Goal: Information Seeking & Learning: Learn about a topic

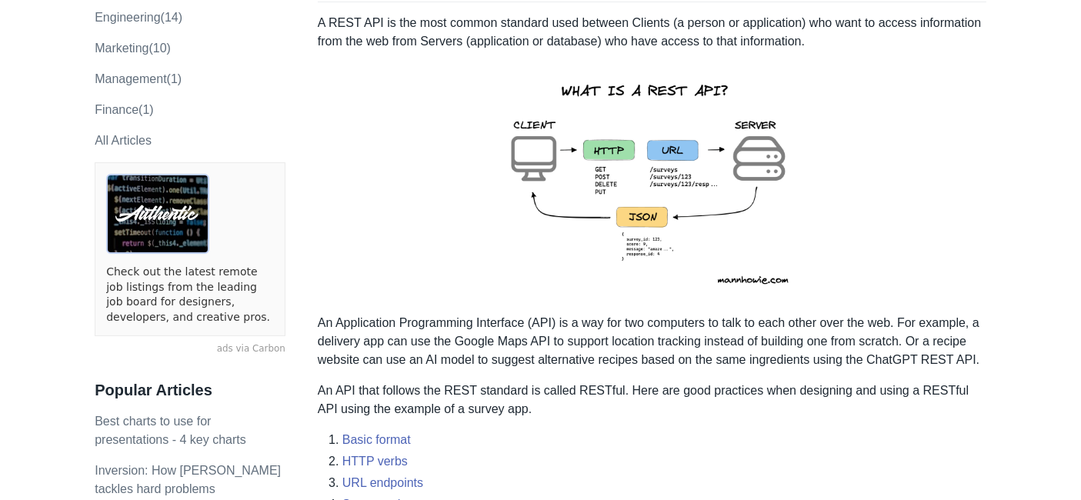
scroll to position [229, 0]
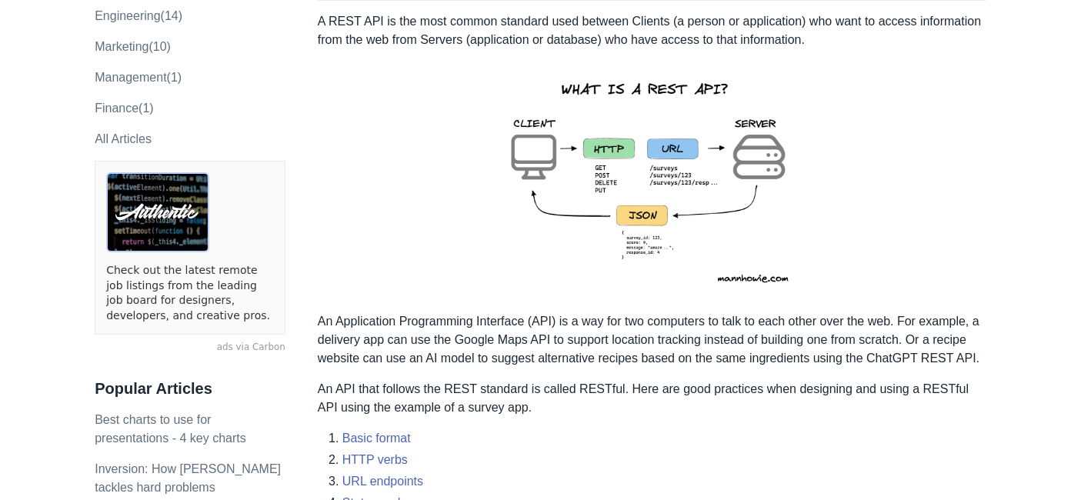
click at [639, 62] on img at bounding box center [651, 181] width 337 height 239
click at [629, 42] on p "A REST API is the most common standard used between Clients (a person or applic…" at bounding box center [652, 30] width 669 height 37
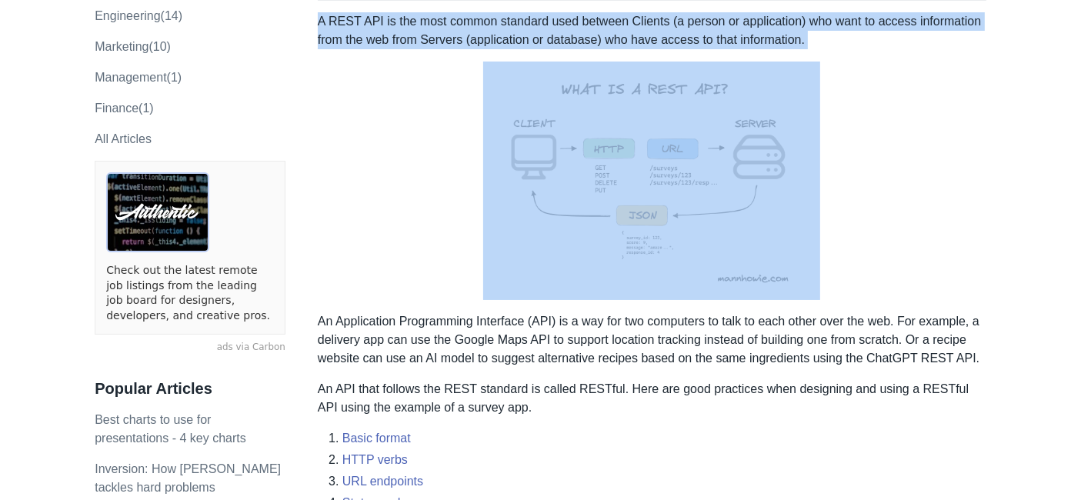
click at [629, 42] on p "A REST API is the most common standard used between Clients (a person or applic…" at bounding box center [652, 30] width 669 height 37
click at [564, 62] on img at bounding box center [651, 181] width 337 height 239
click at [569, 25] on p "A REST API is the most common standard used between Clients (a person or applic…" at bounding box center [652, 30] width 669 height 37
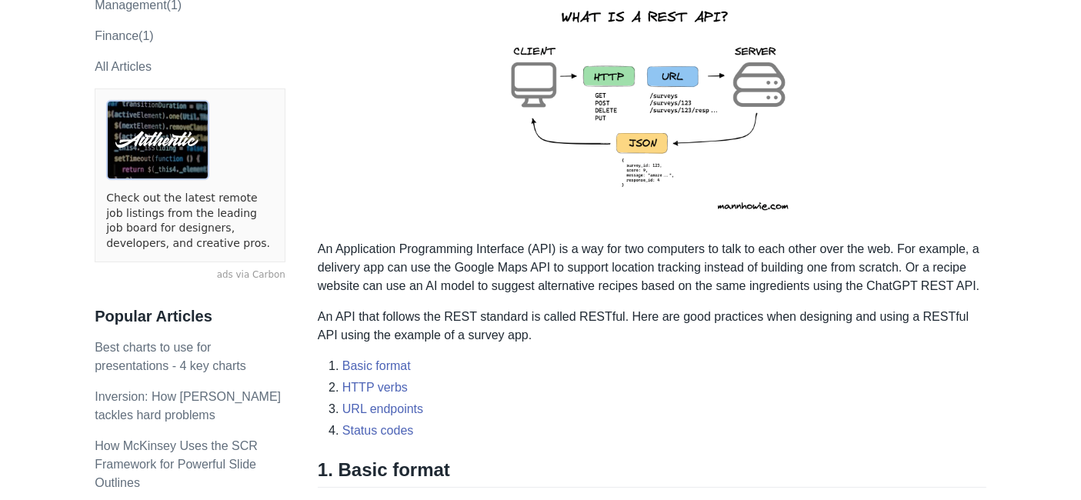
scroll to position [300, 0]
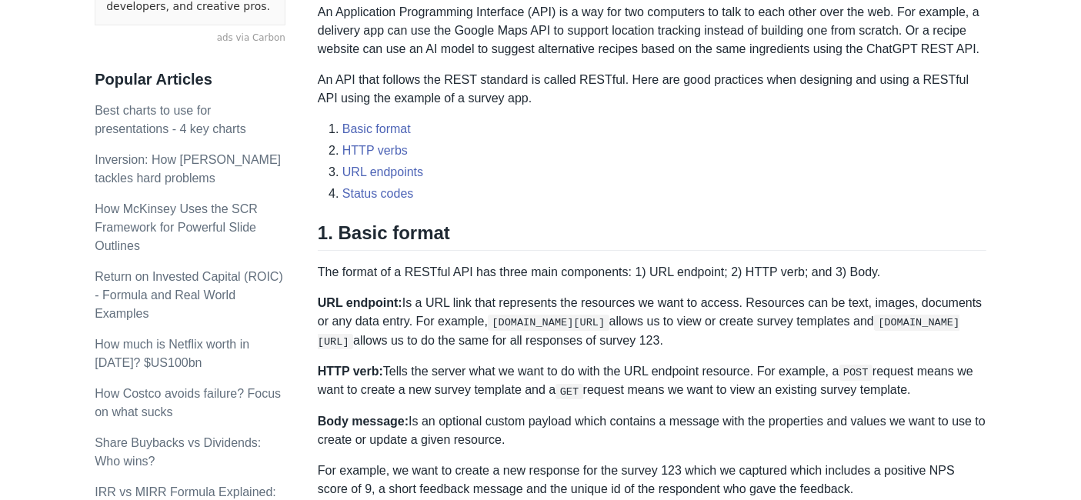
scroll to position [536, 0]
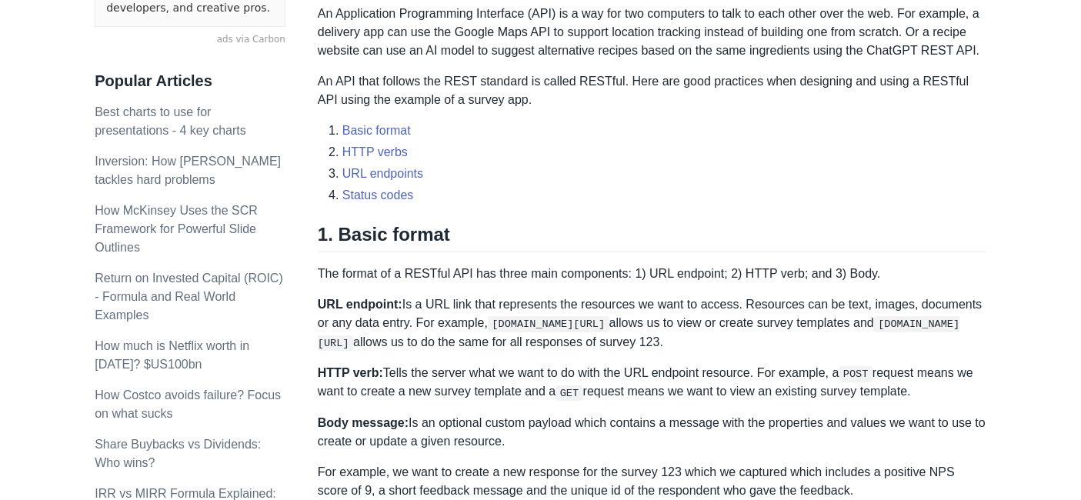
click at [527, 92] on p "An API that follows the REST standard is called RESTful. Here are good practice…" at bounding box center [652, 90] width 669 height 37
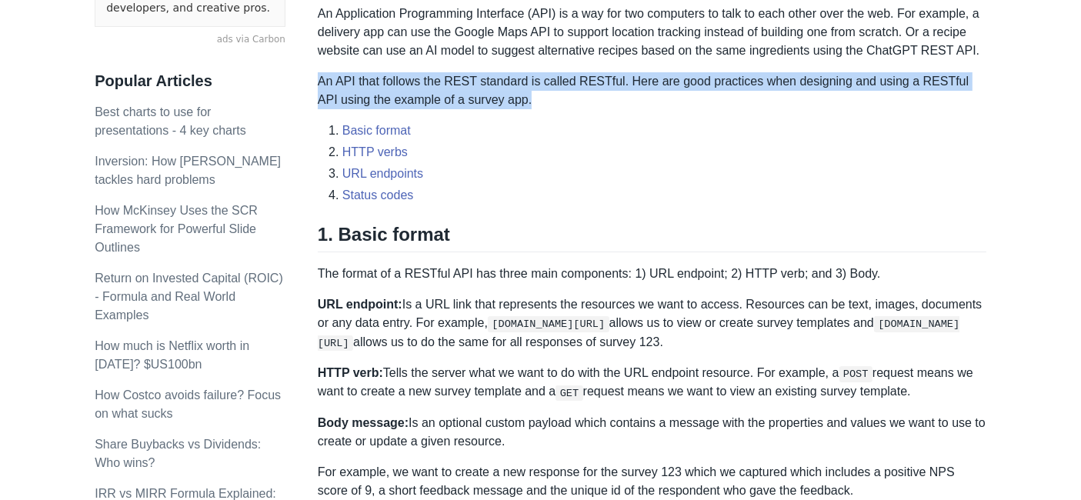
drag, startPoint x: 527, startPoint y: 92, endPoint x: 512, endPoint y: 92, distance: 15.4
click at [512, 92] on p "An API that follows the REST standard is called RESTful. Here are good practice…" at bounding box center [652, 90] width 669 height 37
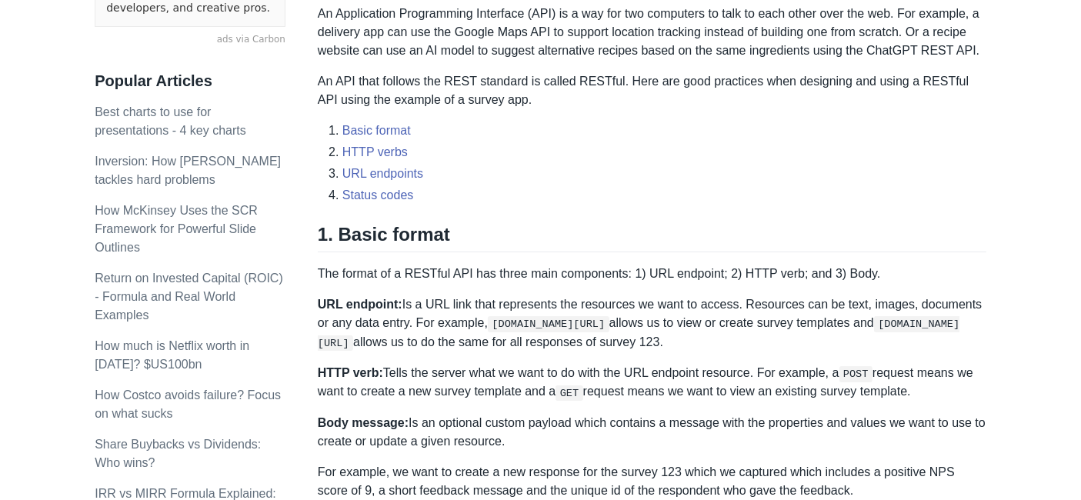
click at [753, 48] on p "An Application Programming Interface (API) is a way for two computers to talk t…" at bounding box center [652, 32] width 669 height 55
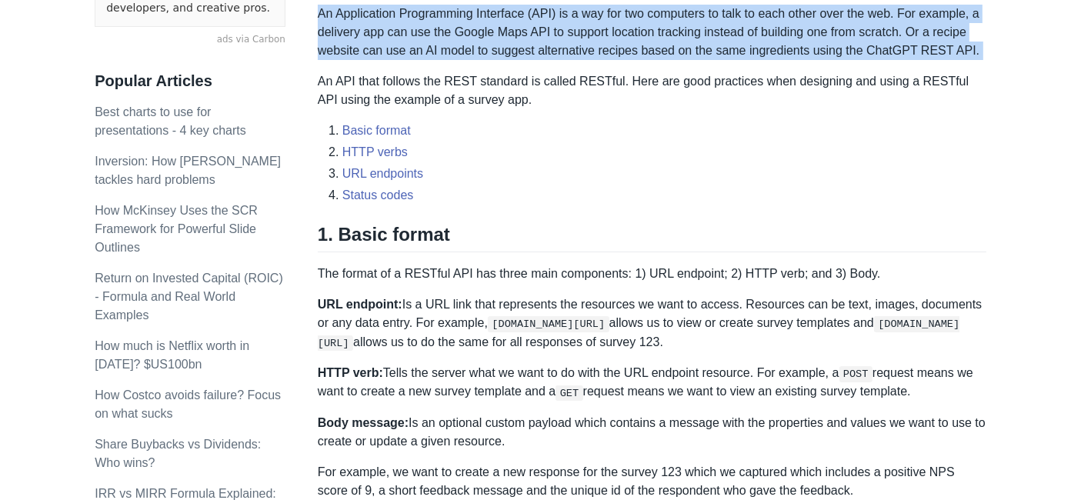
click at [753, 48] on p "An Application Programming Interface (API) is a way for two computers to talk t…" at bounding box center [652, 32] width 669 height 55
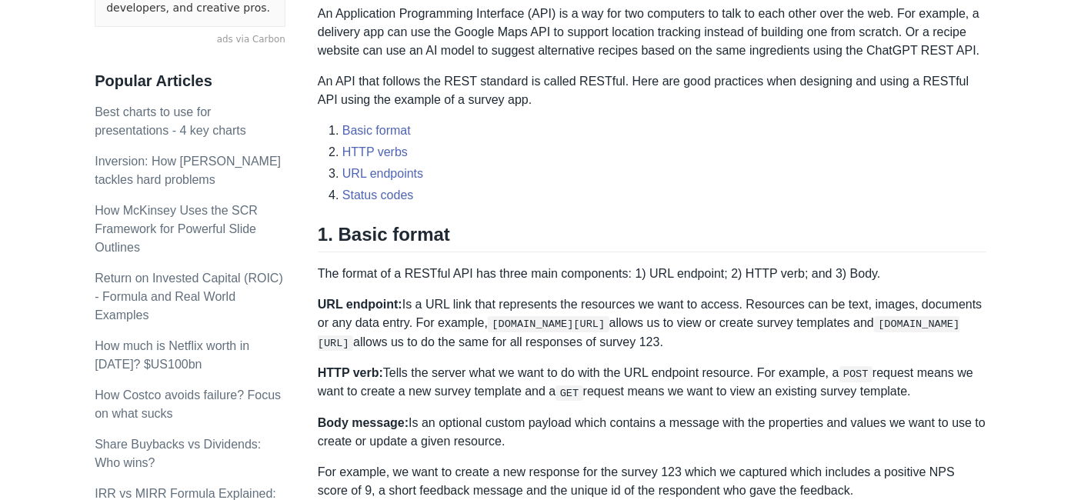
click at [631, 165] on li "URL endpoints" at bounding box center [664, 174] width 644 height 18
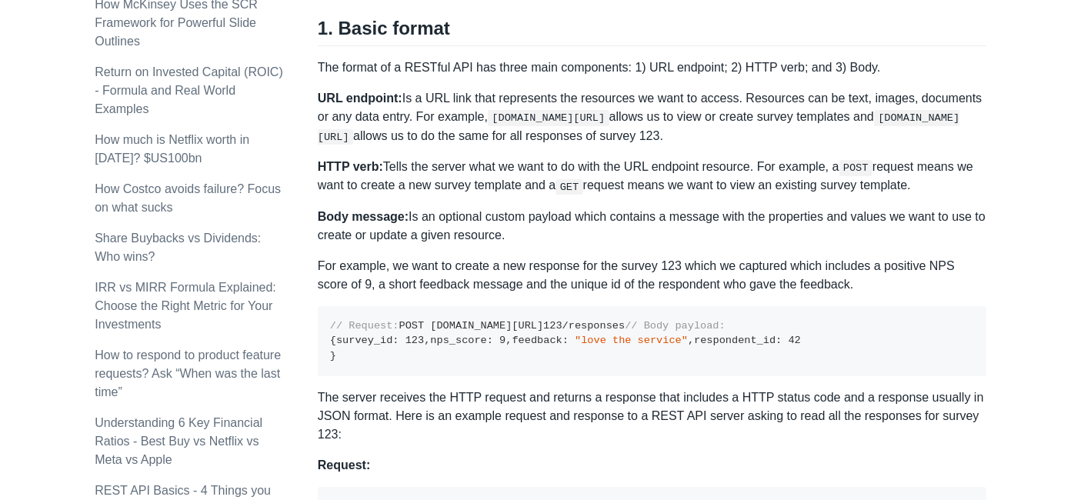
scroll to position [749, 0]
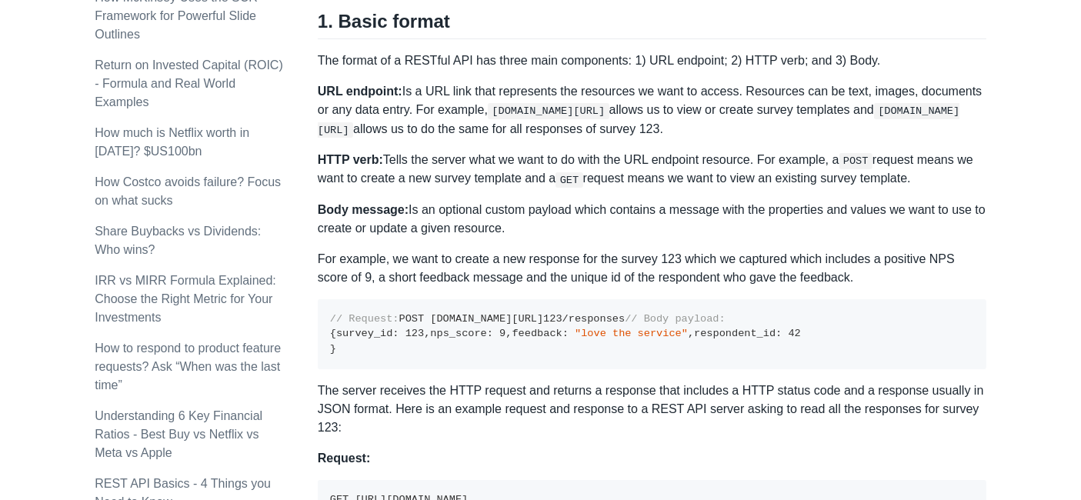
click at [631, 162] on p "HTTP verb: Tells the server what we want to do with the URL endpoint resource. …" at bounding box center [652, 170] width 669 height 38
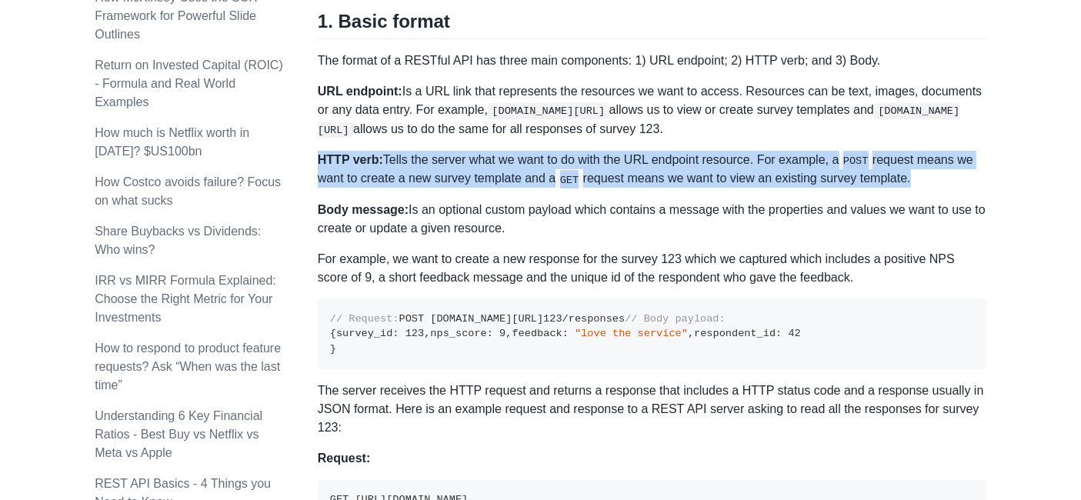
drag, startPoint x: 631, startPoint y: 162, endPoint x: 650, endPoint y: 169, distance: 20.7
click at [650, 169] on p "HTTP verb: Tells the server what we want to do with the URL endpoint resource. …" at bounding box center [652, 170] width 669 height 38
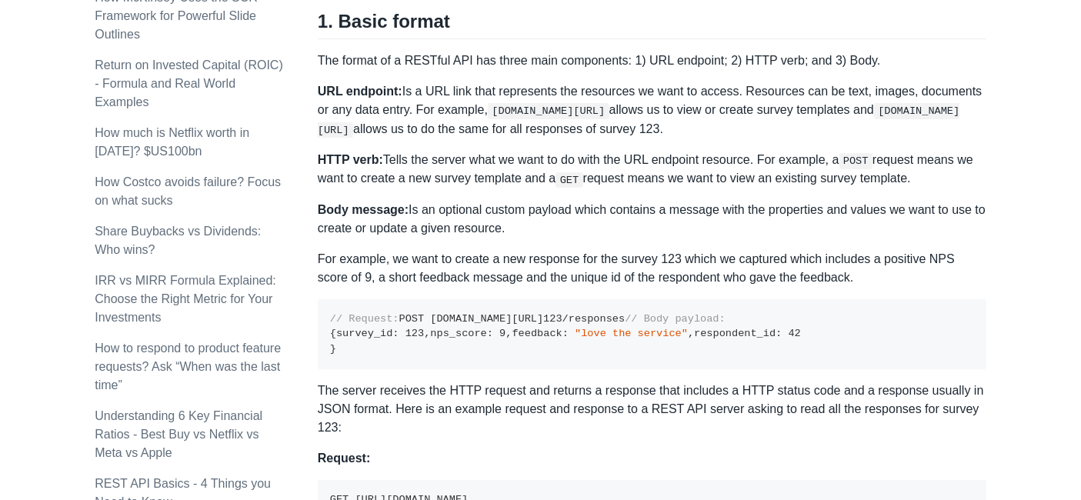
click at [685, 218] on p "Body message: Is an optional custom payload which contains a message with the p…" at bounding box center [652, 219] width 669 height 37
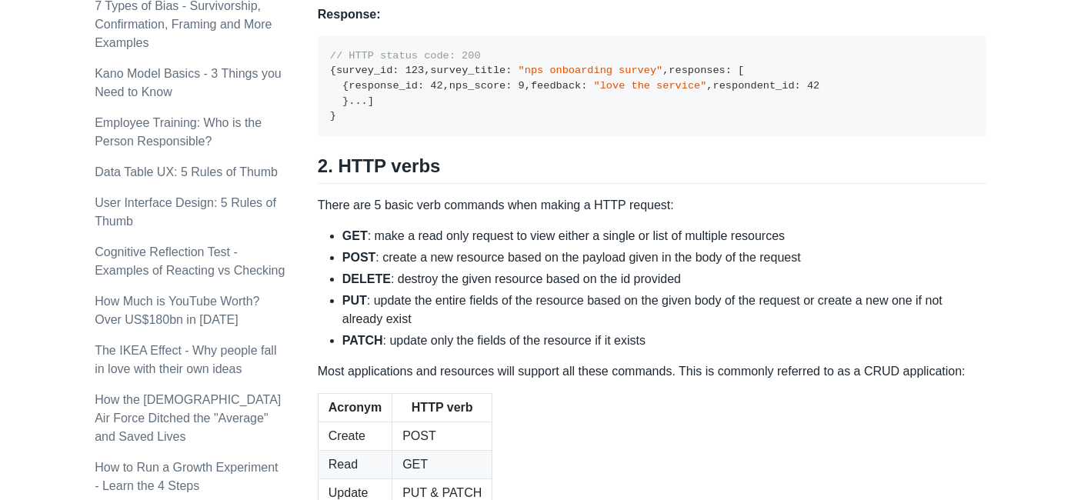
scroll to position [1283, 0]
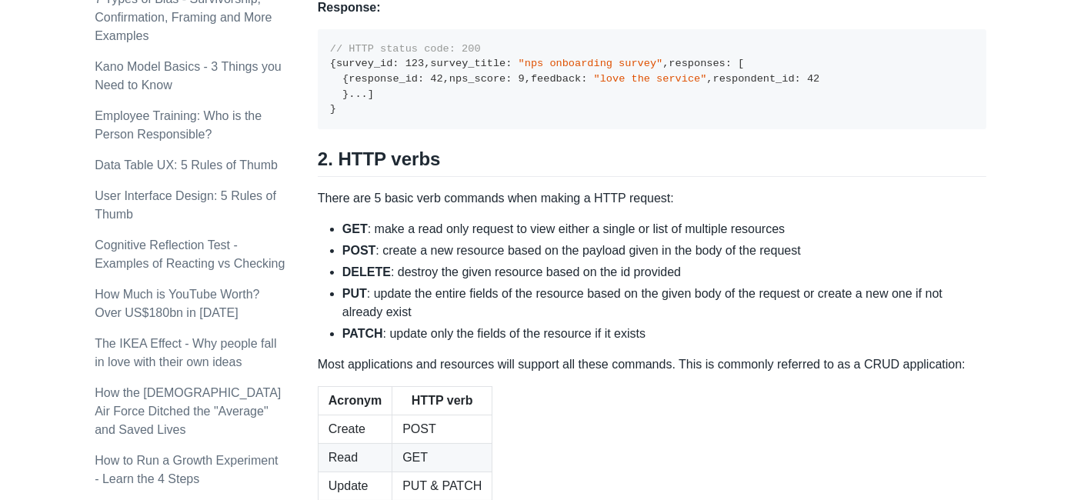
click at [685, 130] on pre "// HTTP status code: 200 { survey_id : 123 , survey_title : "nps onboarding sur…" at bounding box center [652, 79] width 669 height 101
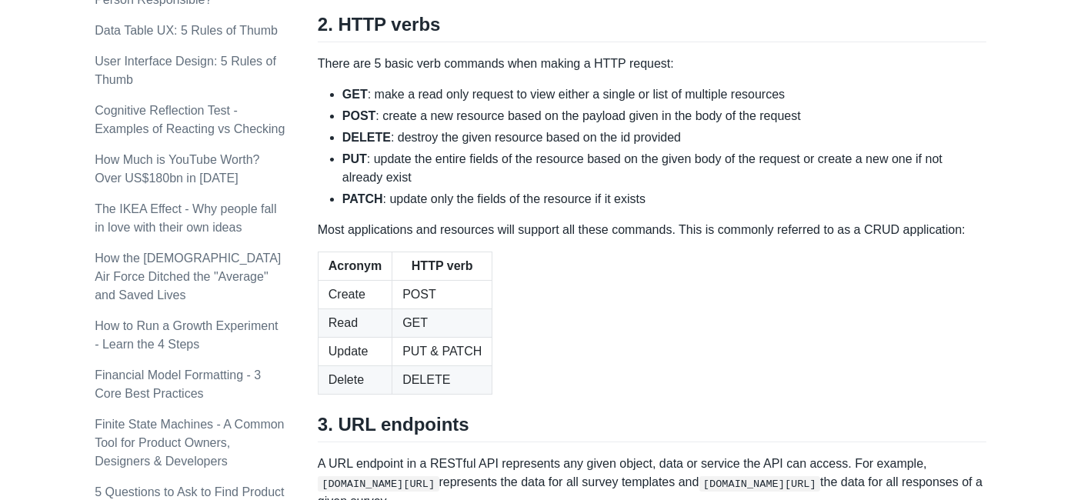
scroll to position [1417, 0]
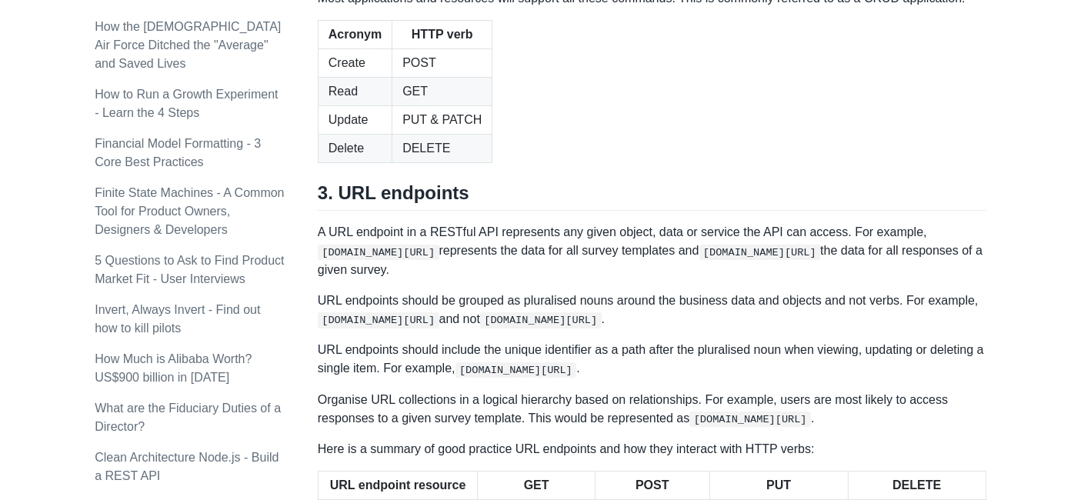
scroll to position [1651, 0]
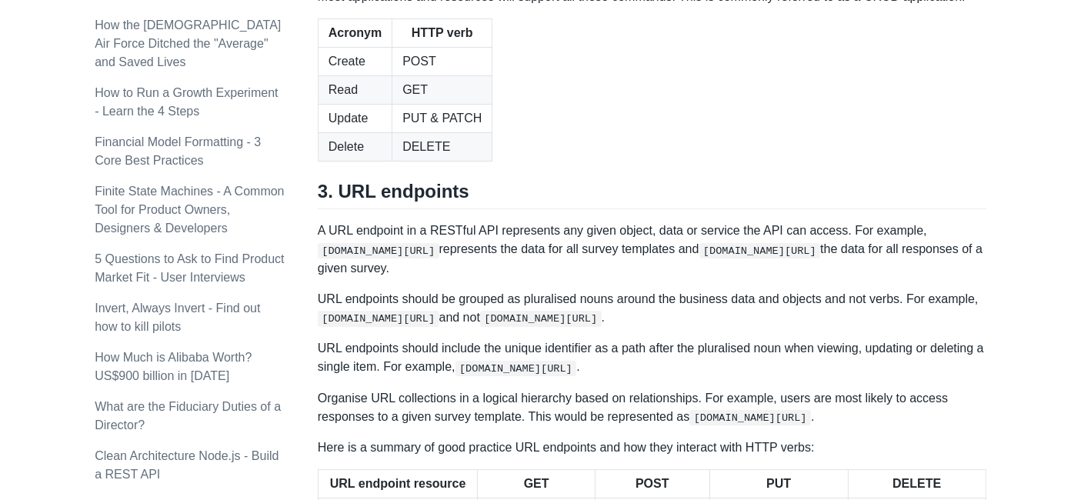
copy h2 "HTTP"
click at [498, 162] on table "Acronym HTTP verb Create POST Read GET Update PUT & PATCH Delete DELETE" at bounding box center [652, 89] width 669 height 143
drag, startPoint x: 339, startPoint y: 80, endPoint x: 702, endPoint y: 169, distance: 373.8
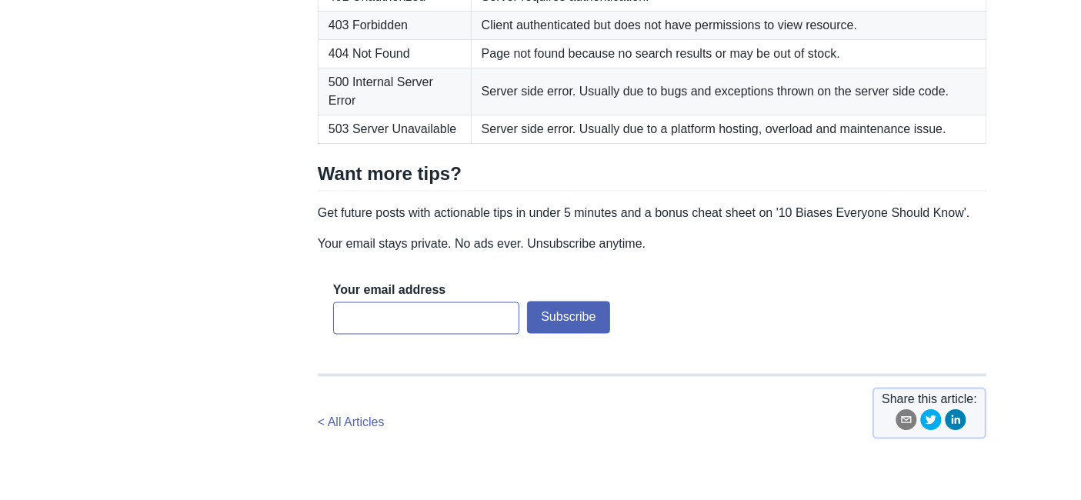
scroll to position [2631, 0]
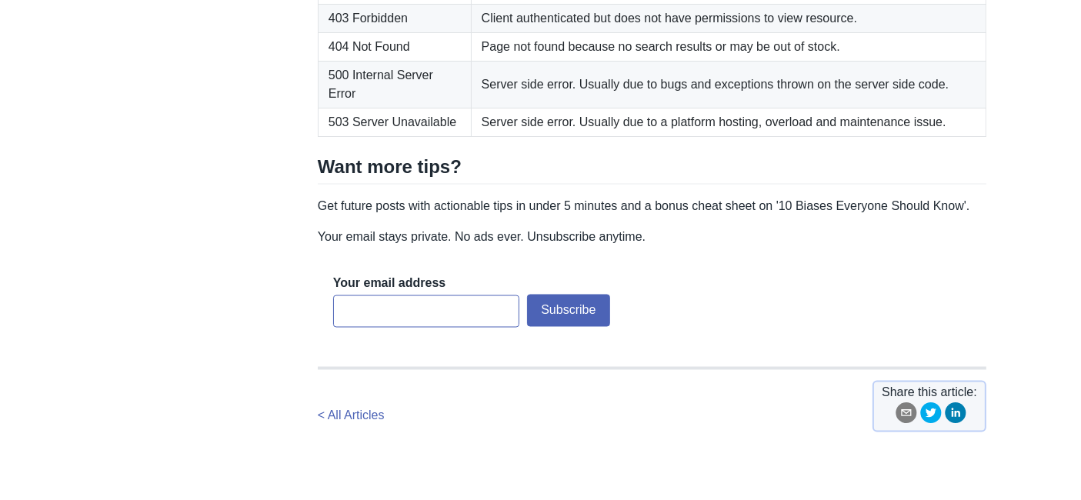
click at [956, 185] on h2 "Want more tips?" at bounding box center [652, 169] width 669 height 29
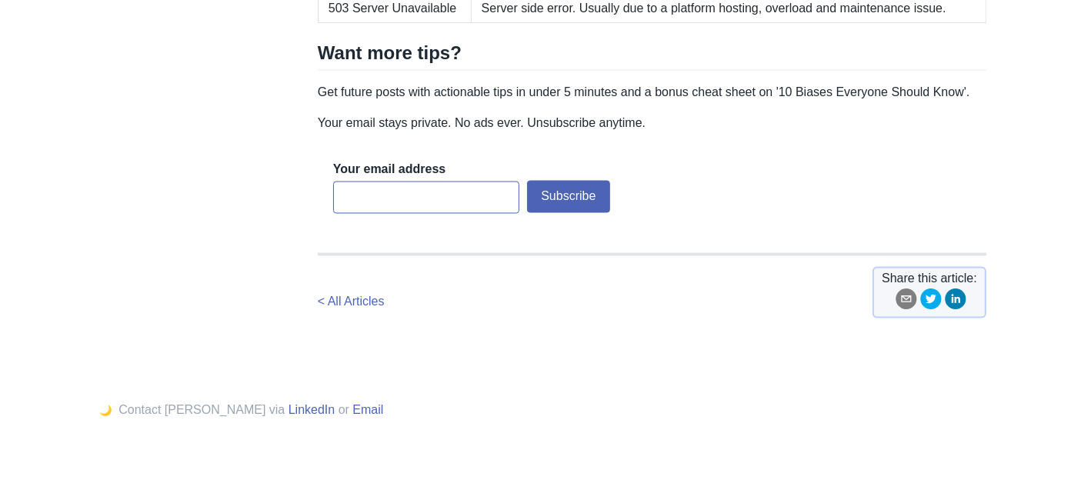
scroll to position [2963, 0]
